Goal: Information Seeking & Learning: Check status

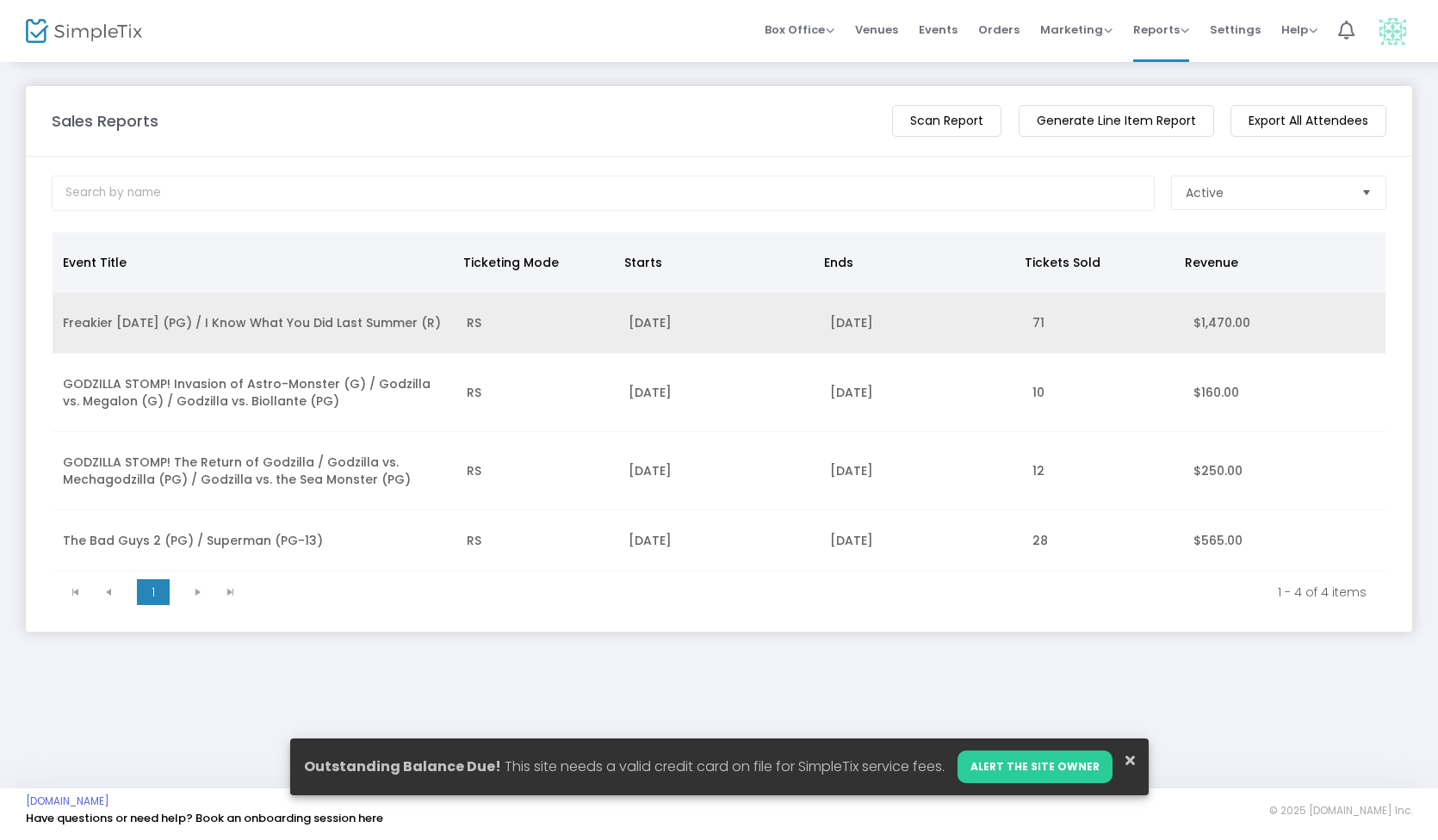
click at [422, 321] on td "Freakier [DATE] (PG) / I Know What You Did Last Summer (R)" at bounding box center [254, 323] width 404 height 61
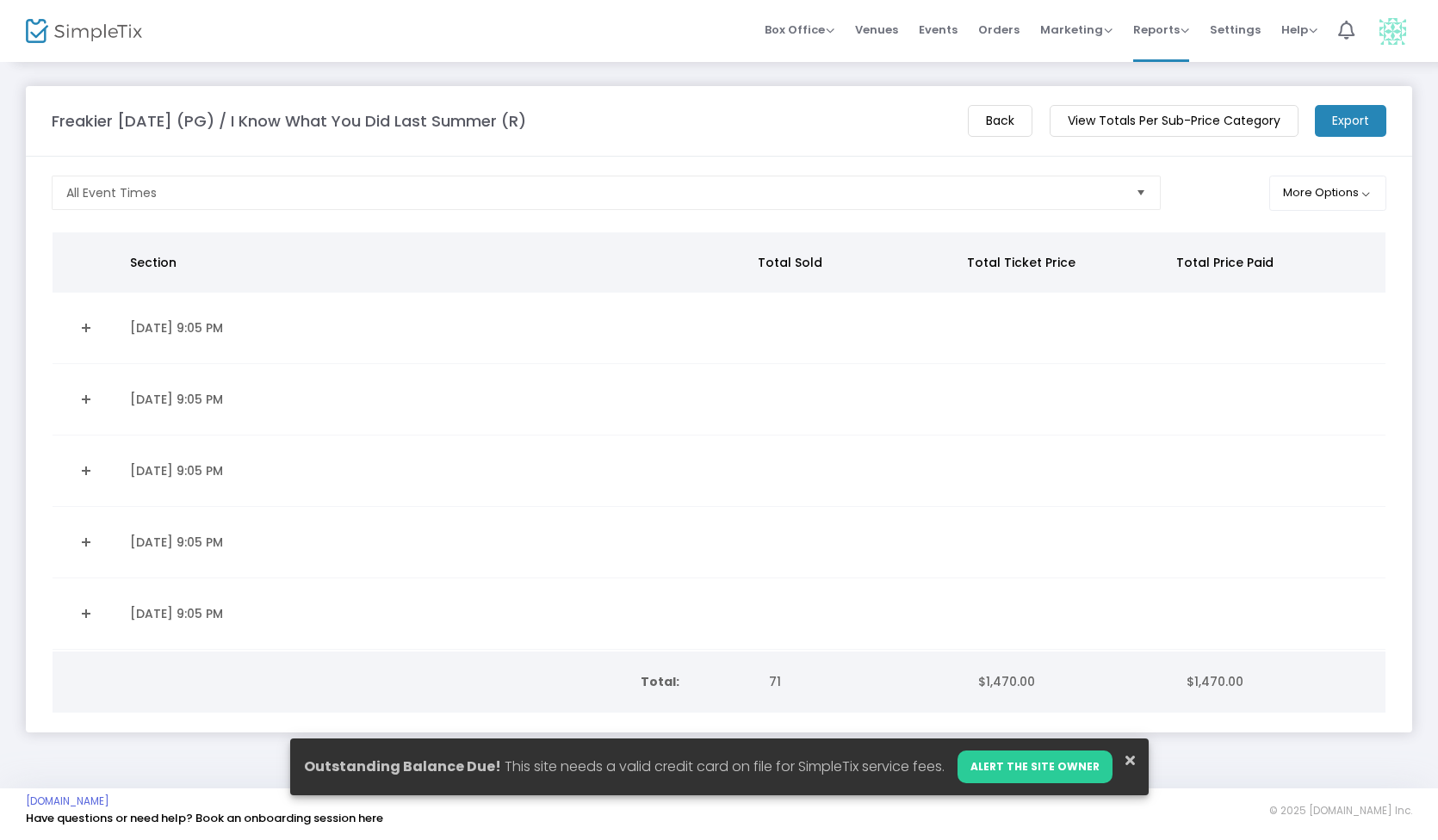
click at [1128, 118] on m-button "View Totals Per Sub-Price Category" at bounding box center [1173, 120] width 248 height 32
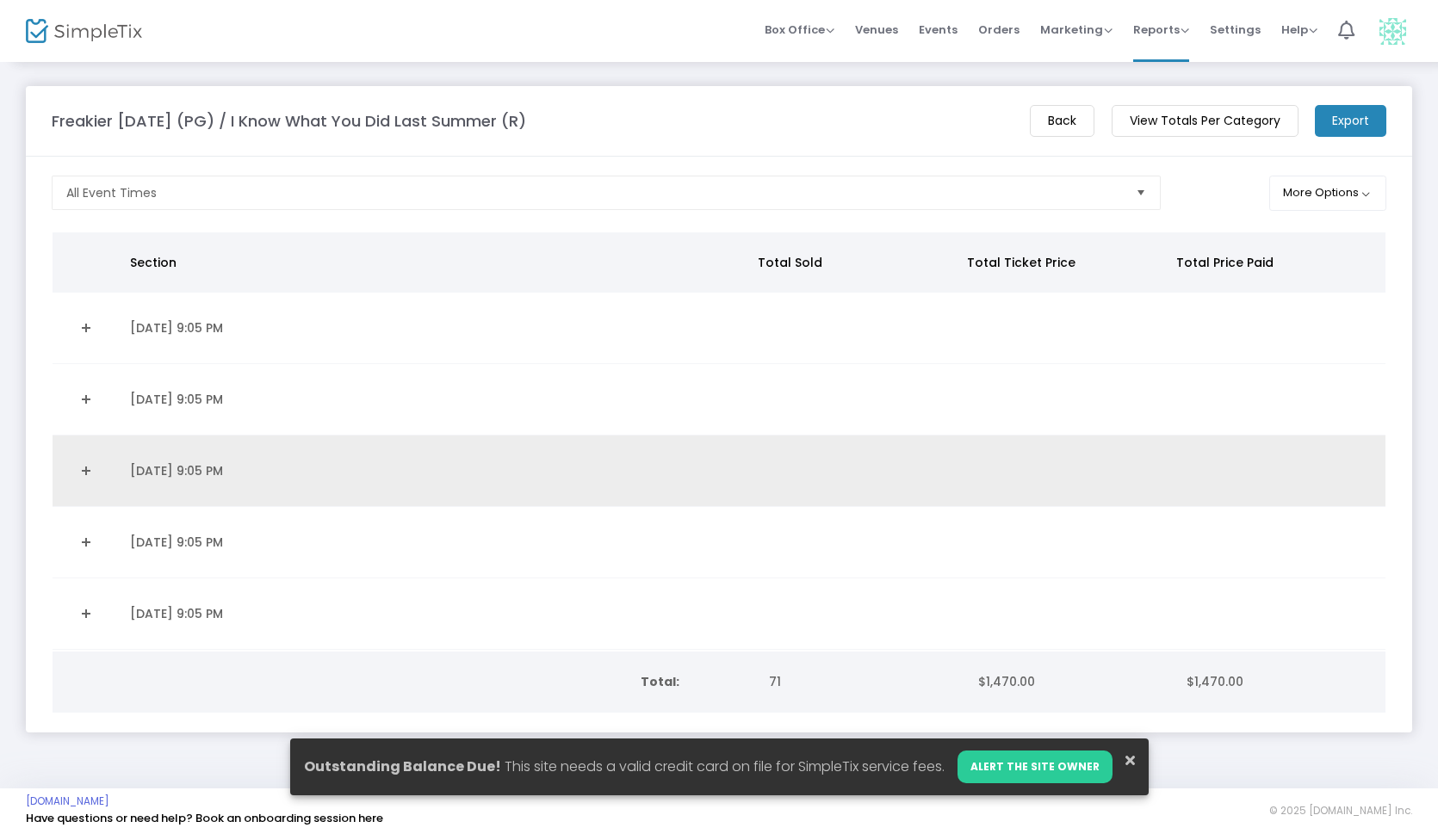
click at [88, 472] on link "Expand Details" at bounding box center [86, 471] width 46 height 28
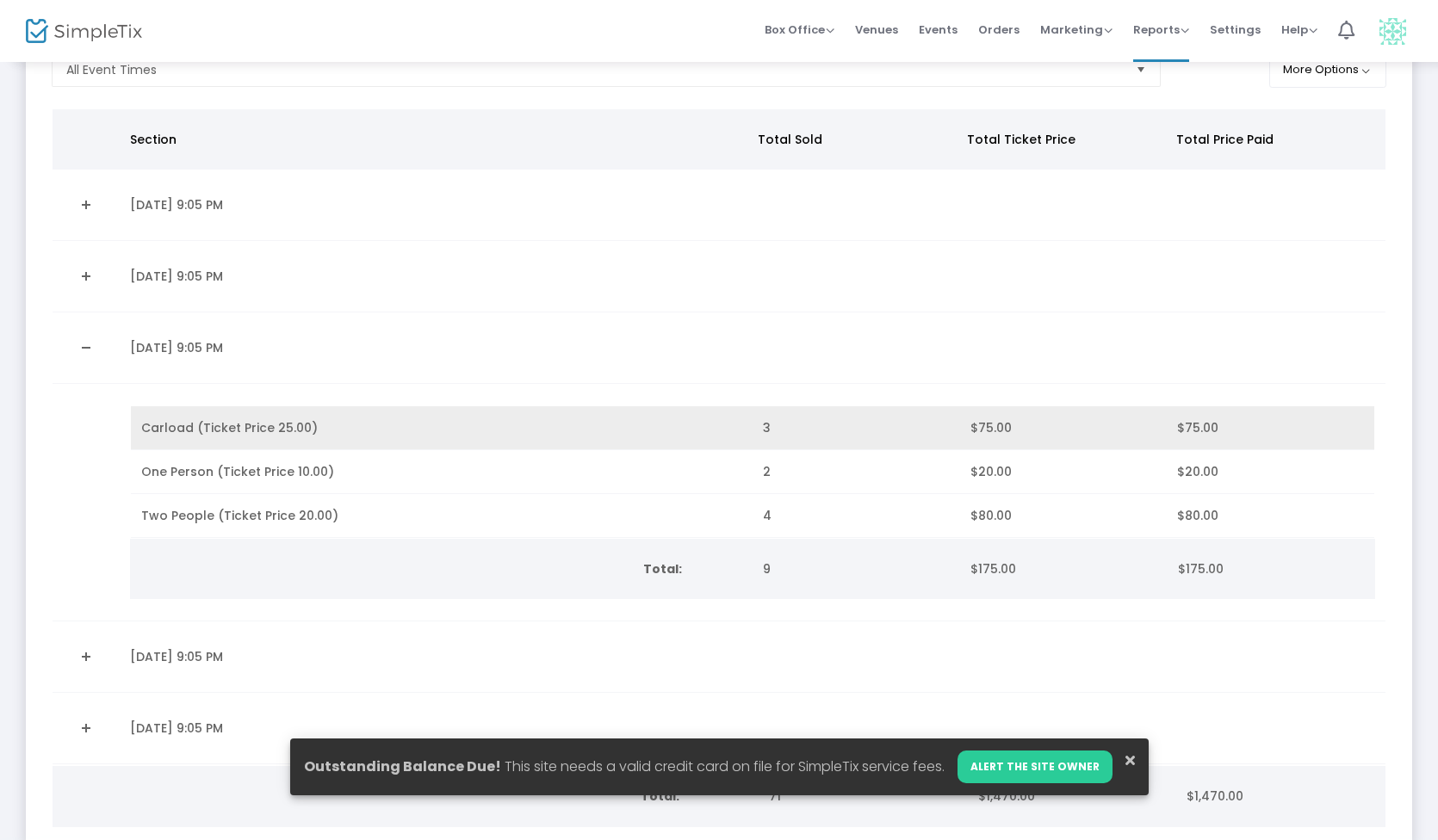
scroll to position [132, 0]
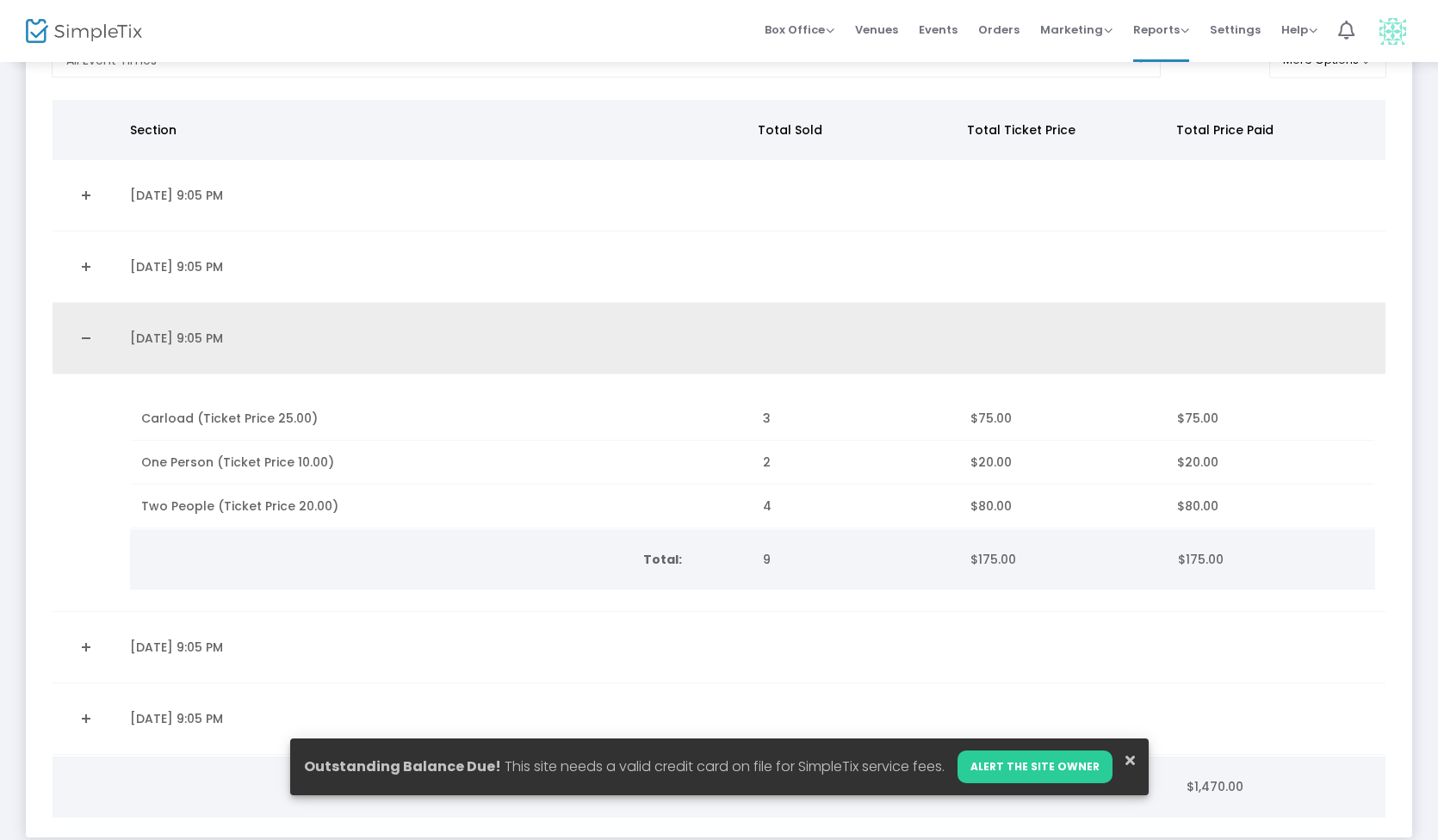
click at [91, 339] on link "Collapse Details" at bounding box center [86, 338] width 46 height 28
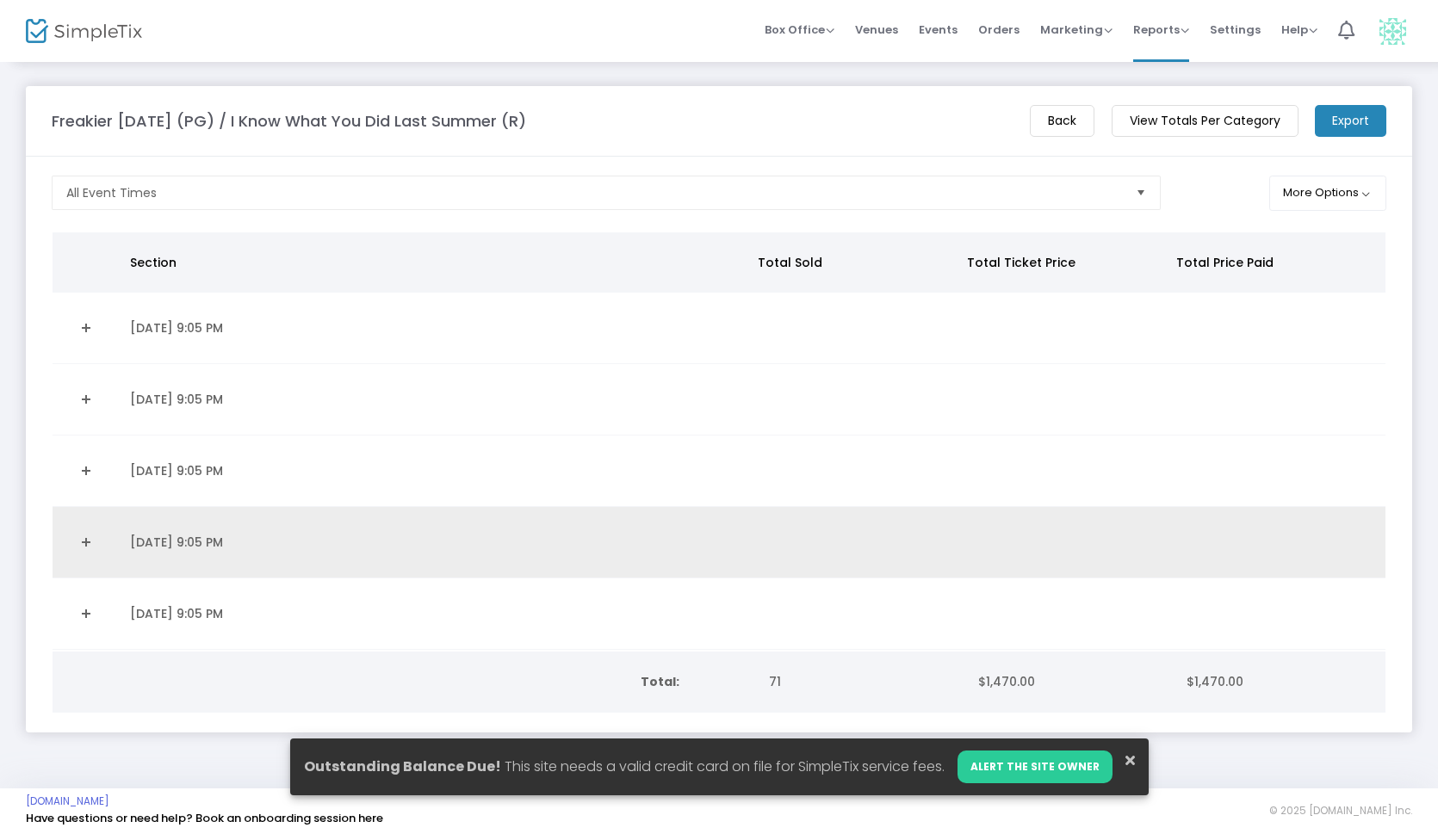
click at [90, 528] on link "Expand Details" at bounding box center [86, 542] width 46 height 28
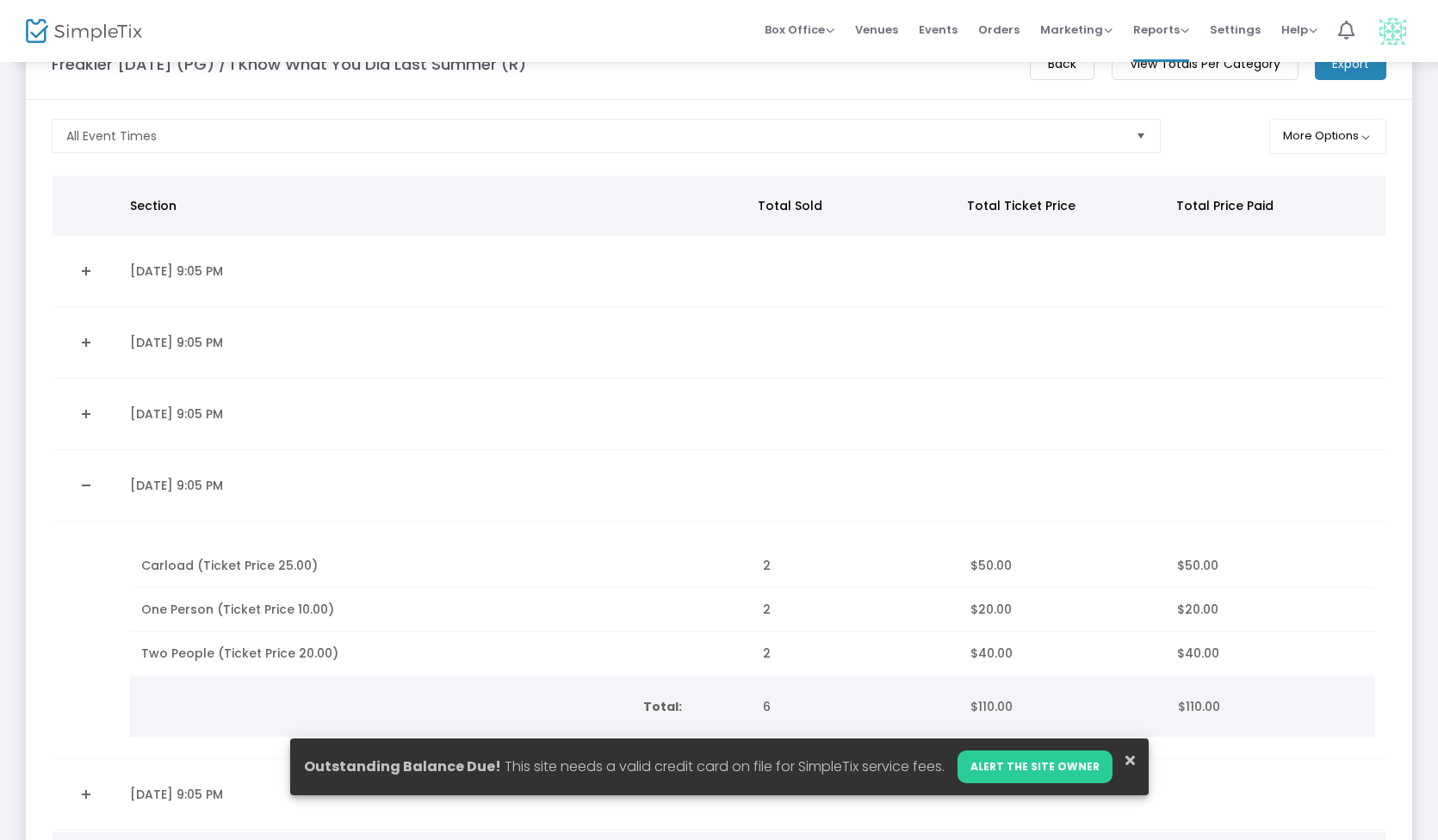
scroll to position [46, 0]
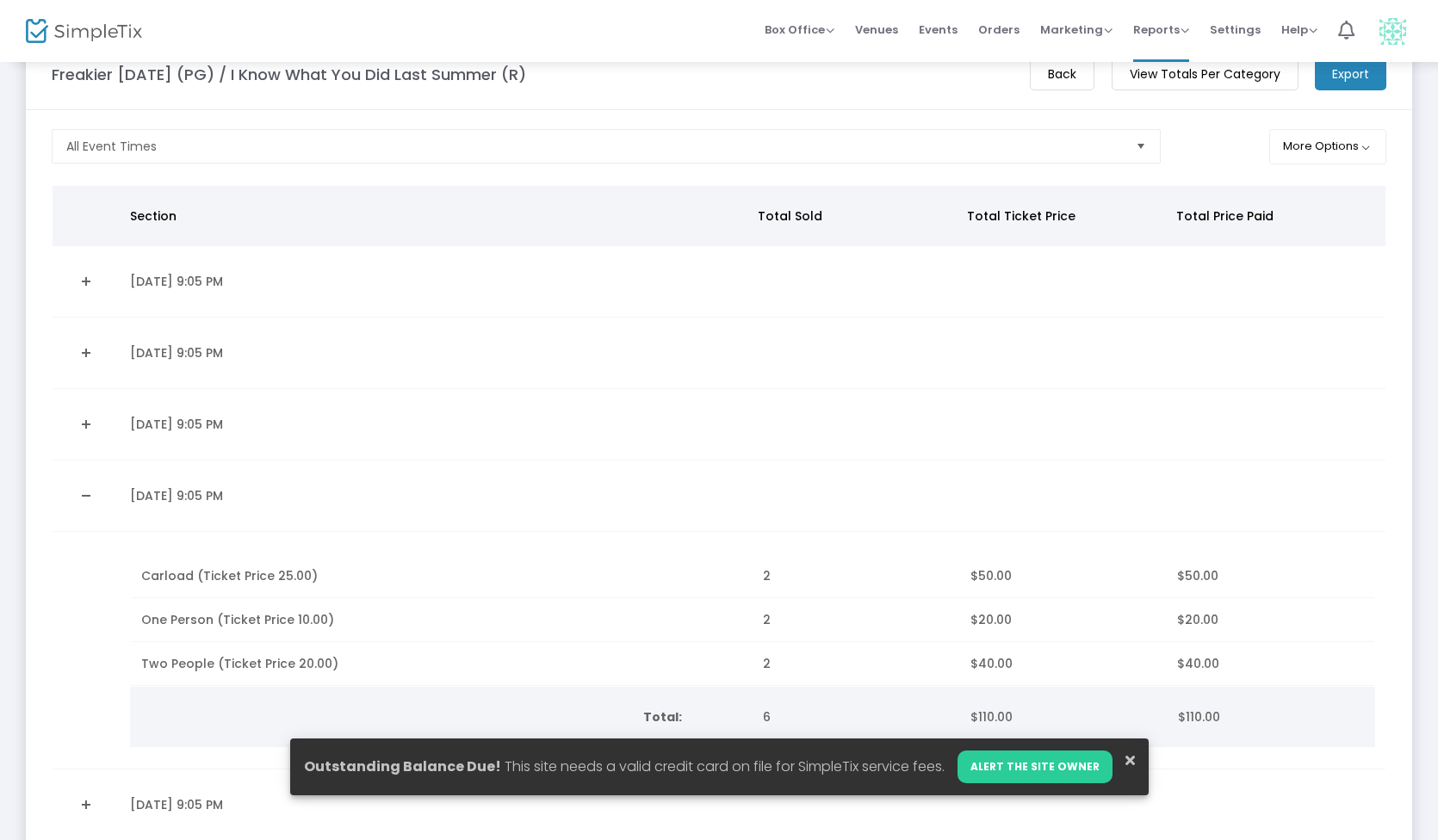
click at [1055, 76] on m-button "Back" at bounding box center [1061, 74] width 64 height 32
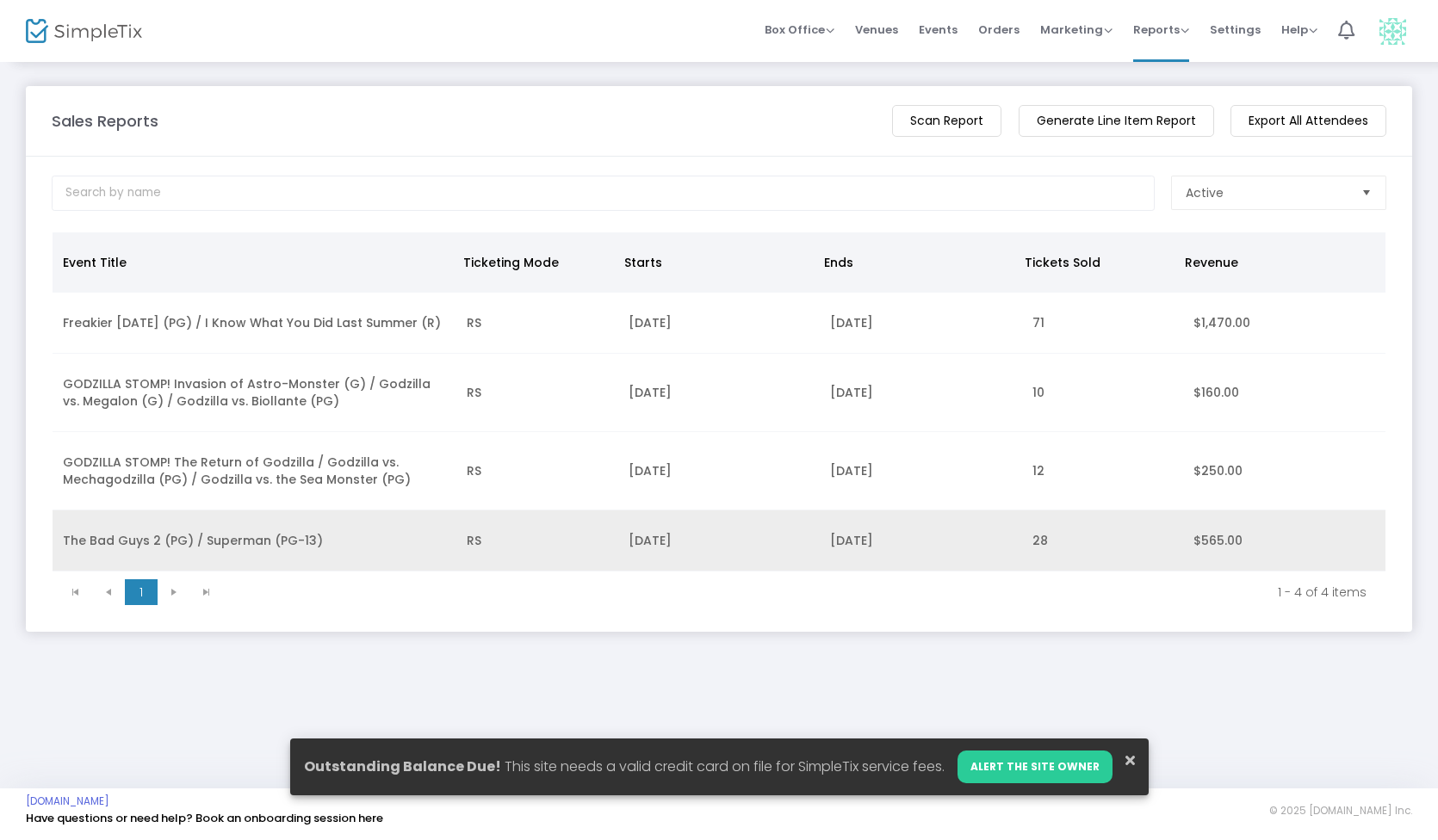
click at [315, 537] on td "The Bad Guys 2 (PG) / Superman (PG-13)" at bounding box center [254, 541] width 404 height 61
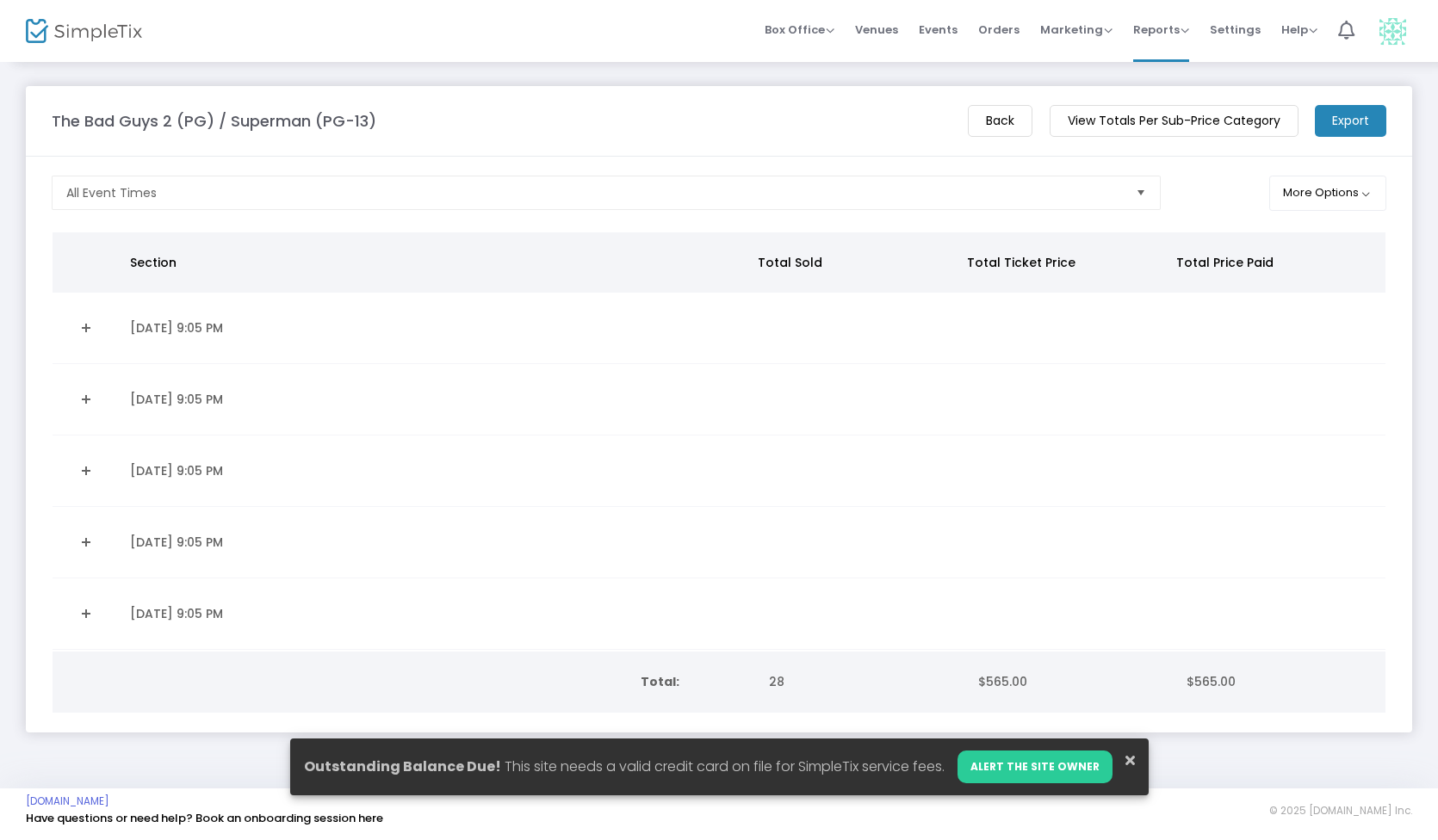
click at [1088, 128] on m-button "View Totals Per Sub-Price Category" at bounding box center [1173, 120] width 248 height 32
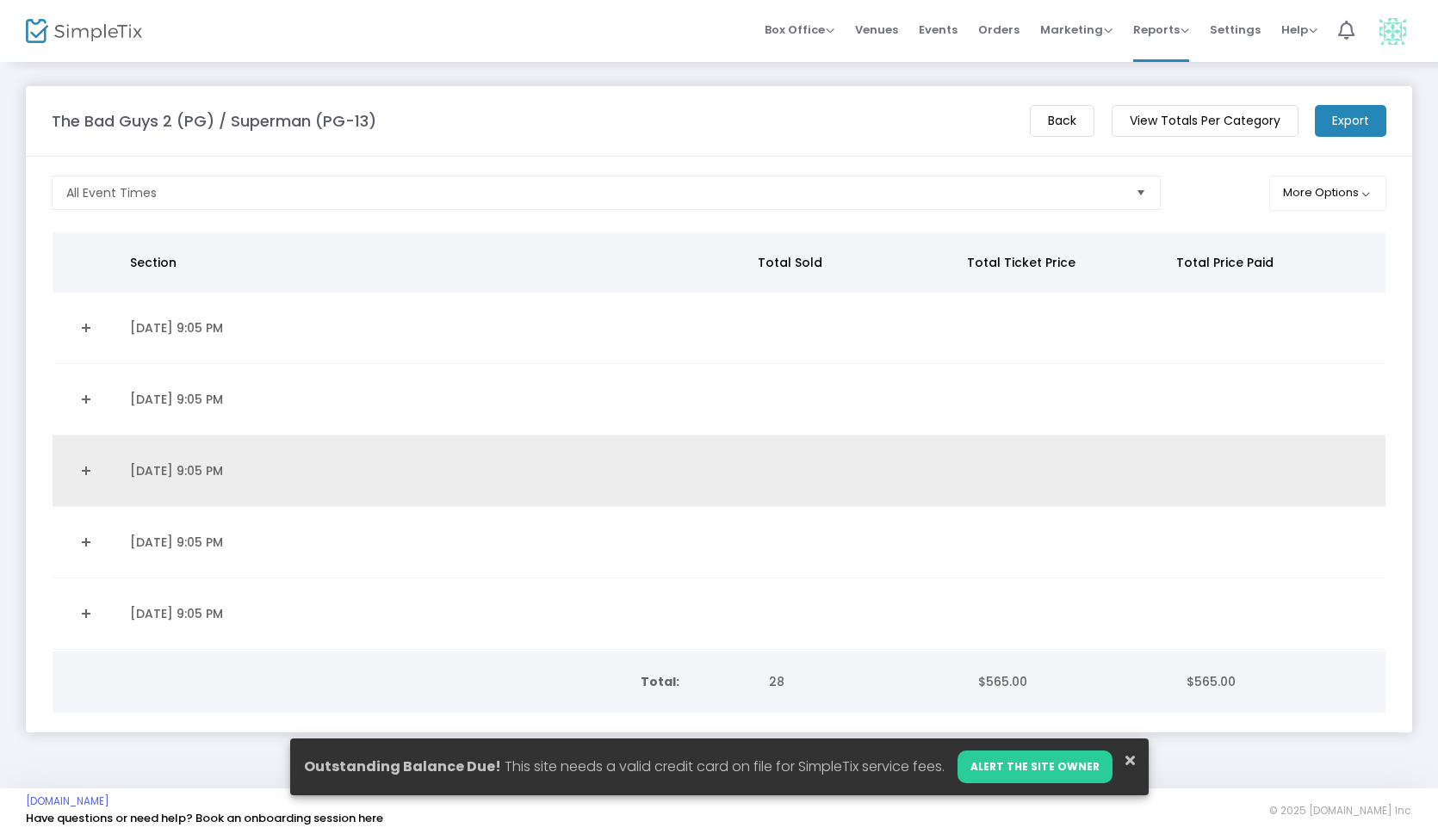
click at [85, 471] on link "Expand Details" at bounding box center [86, 471] width 46 height 28
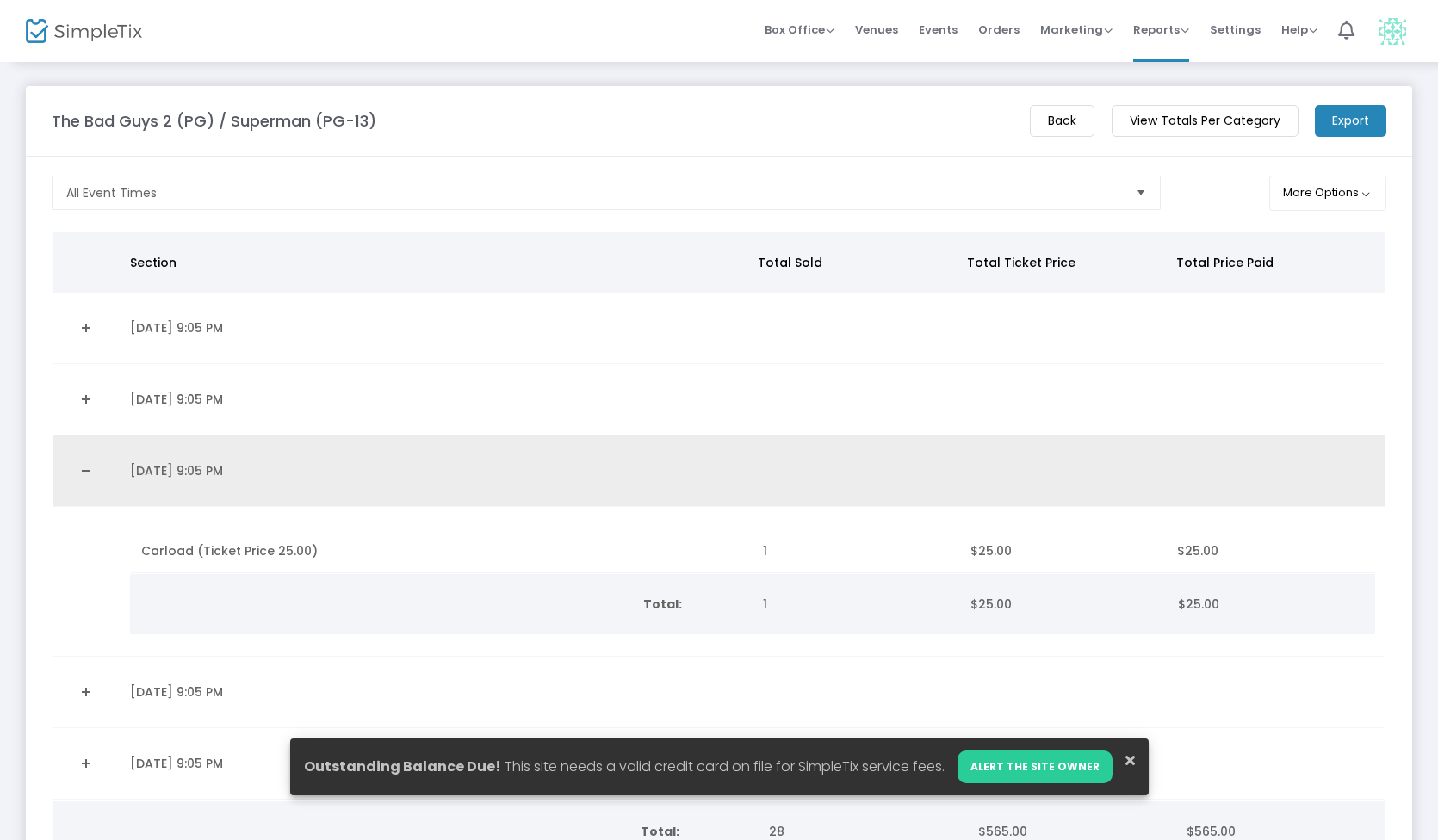
click at [85, 467] on link "Collapse Details" at bounding box center [86, 471] width 46 height 28
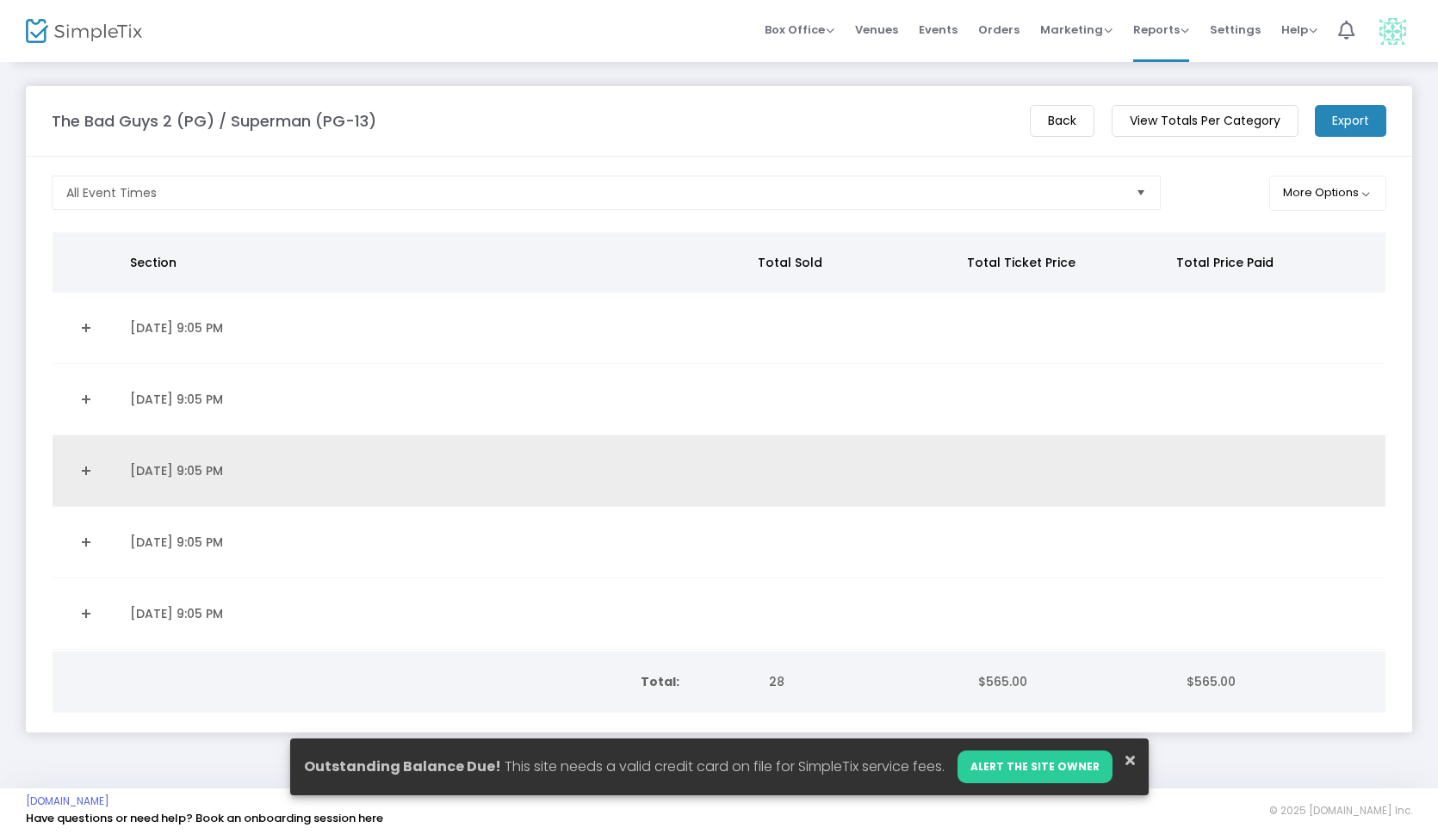
click at [85, 467] on link "Expand Details" at bounding box center [86, 471] width 46 height 28
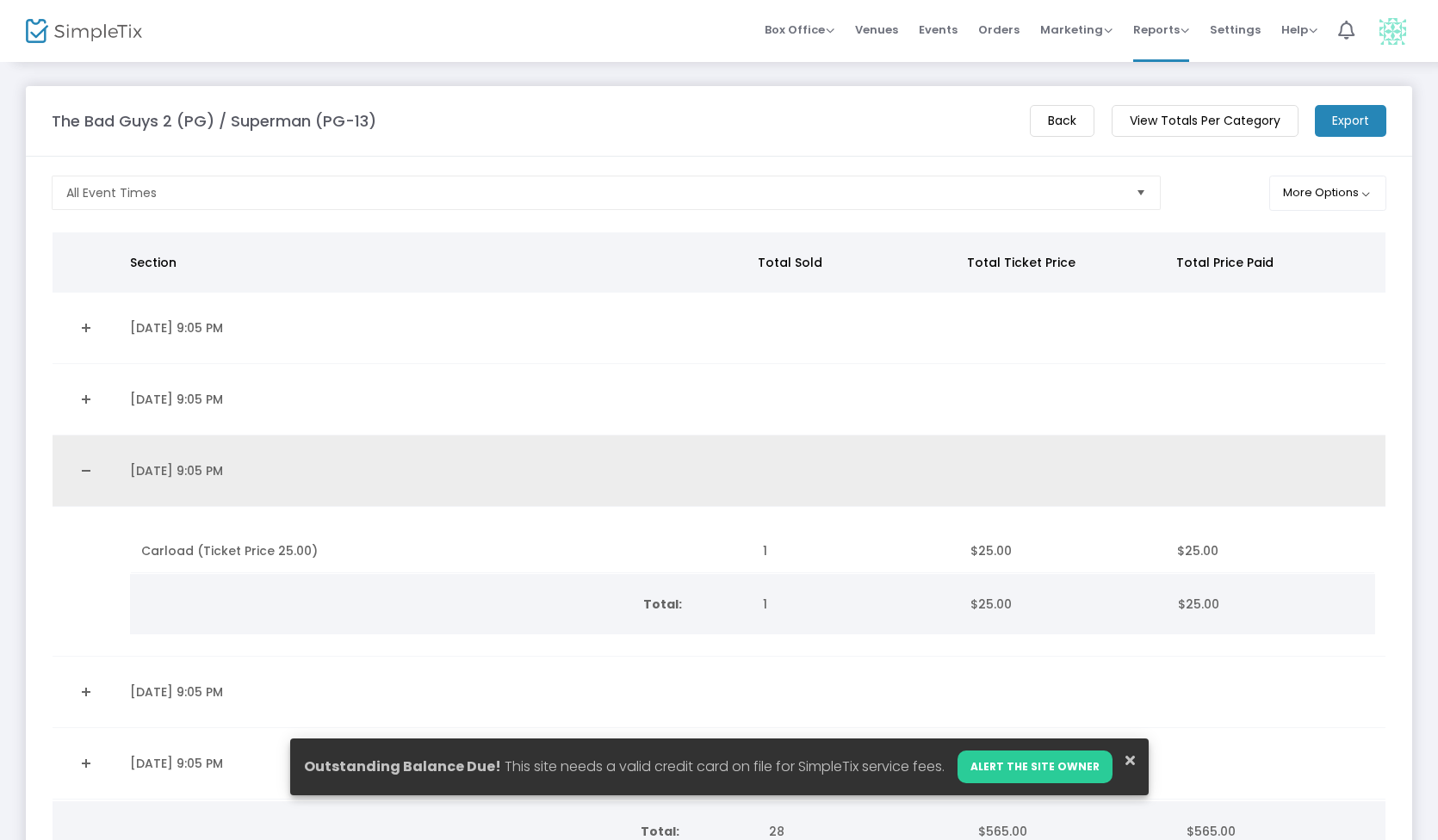
click at [85, 467] on link "Collapse Details" at bounding box center [86, 471] width 46 height 28
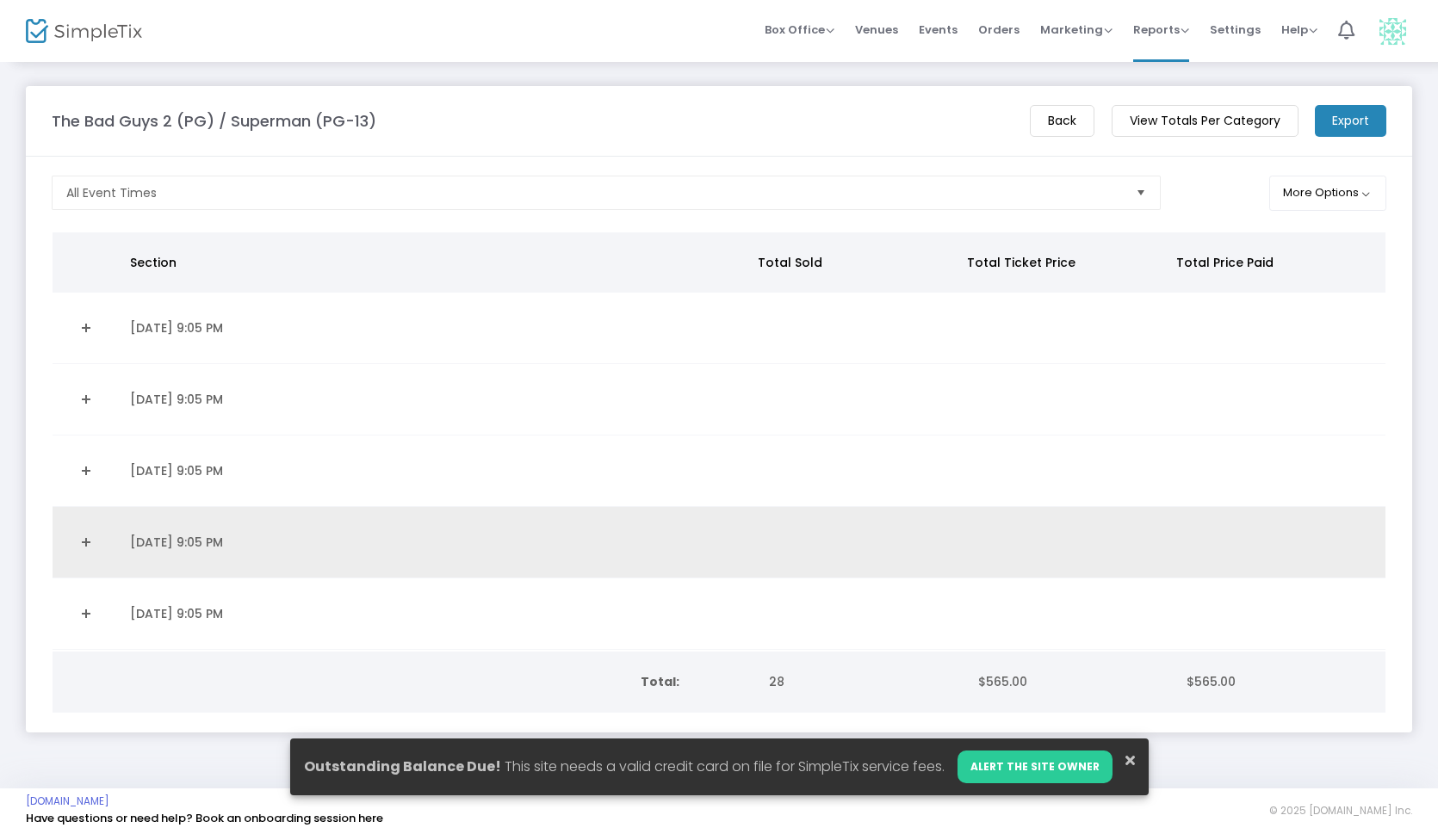
click at [84, 531] on link "Expand Details" at bounding box center [86, 542] width 46 height 28
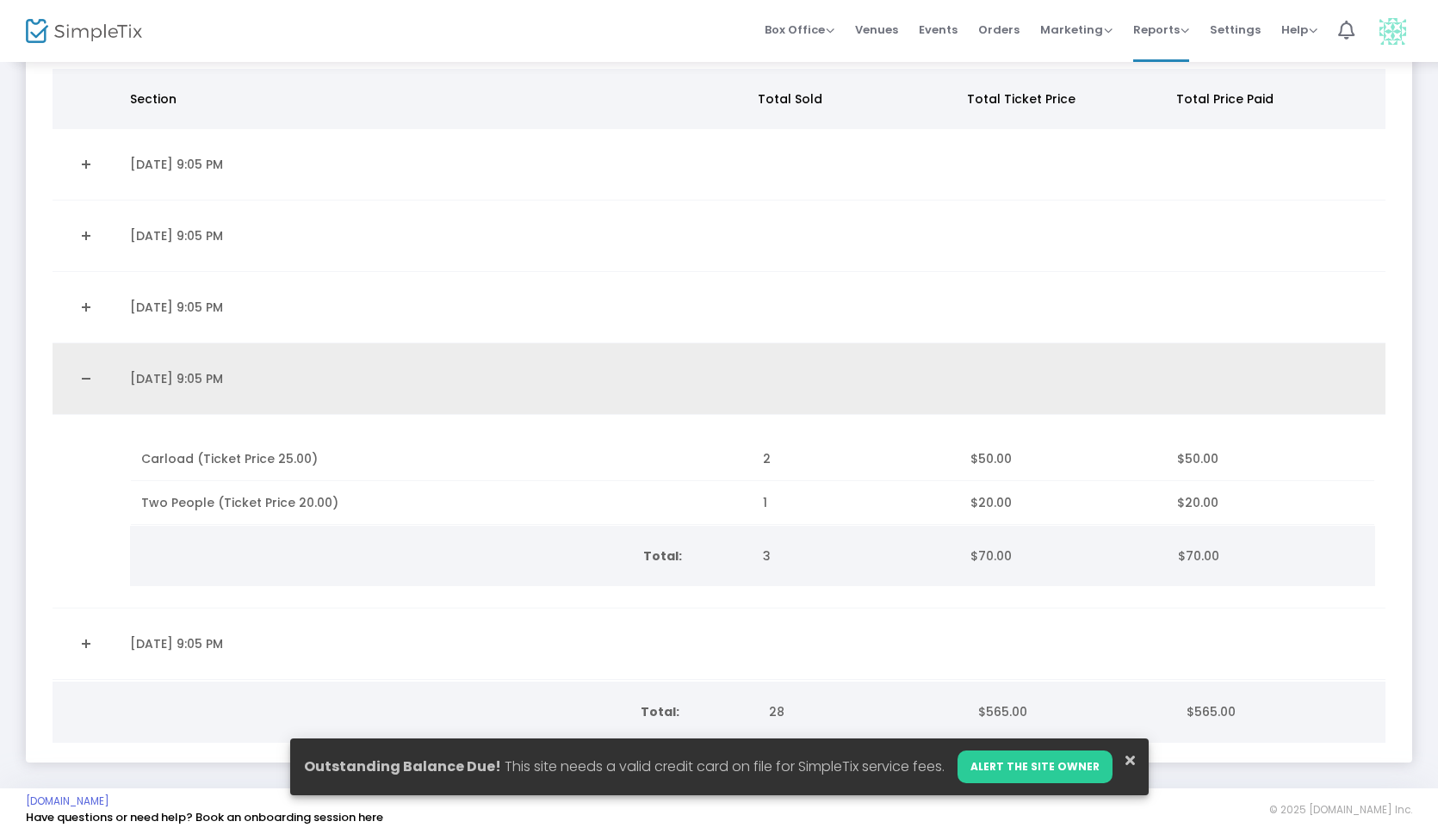
scroll to position [169, 0]
